Goal: Task Accomplishment & Management: Manage account settings

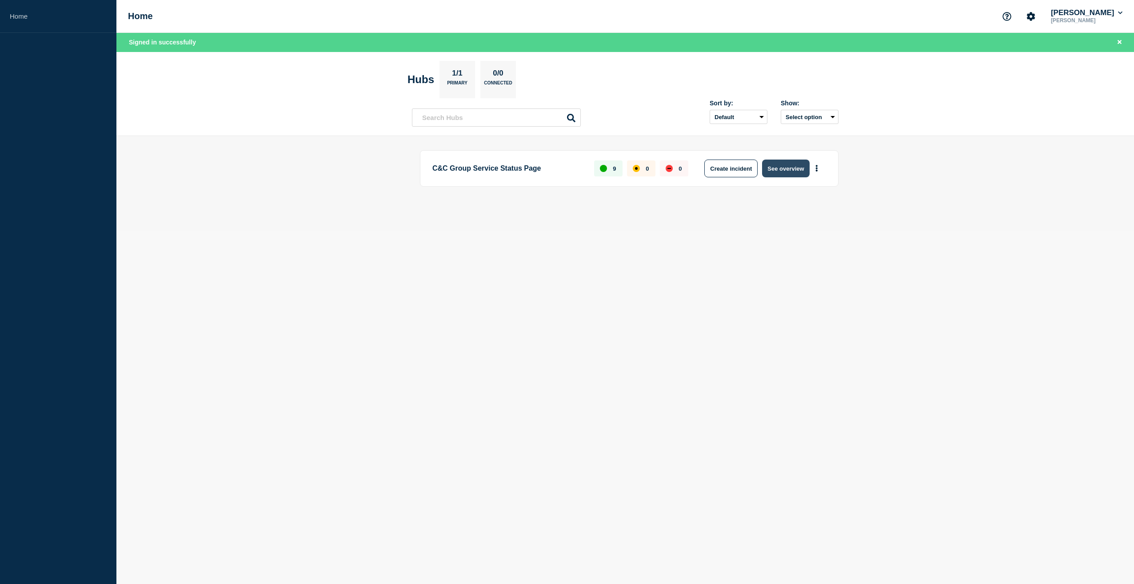
click at [776, 171] on button "See overview" at bounding box center [785, 168] width 47 height 18
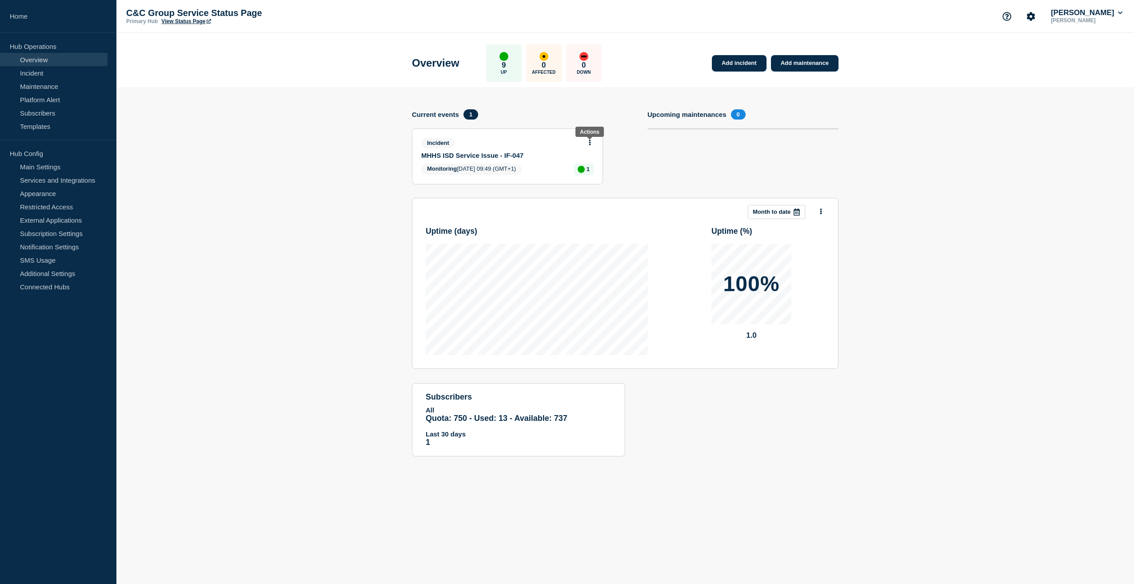
click at [590, 142] on icon at bounding box center [590, 142] width 2 height 6
click at [589, 175] on link "Update incident" at bounding box center [589, 175] width 43 height 7
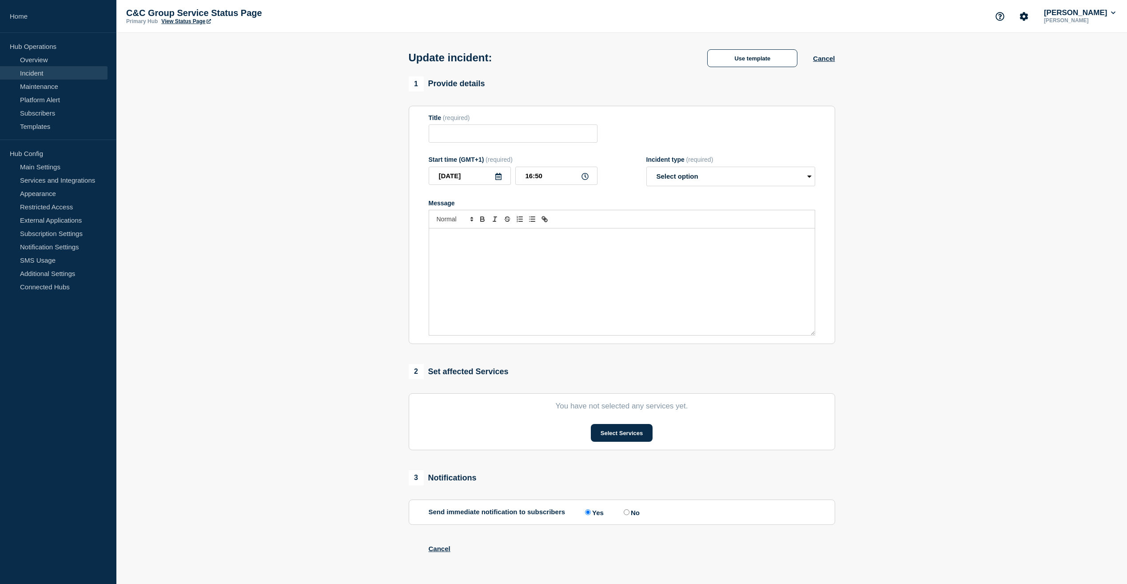
type input "MHHS ISD Service Issue - IF-047"
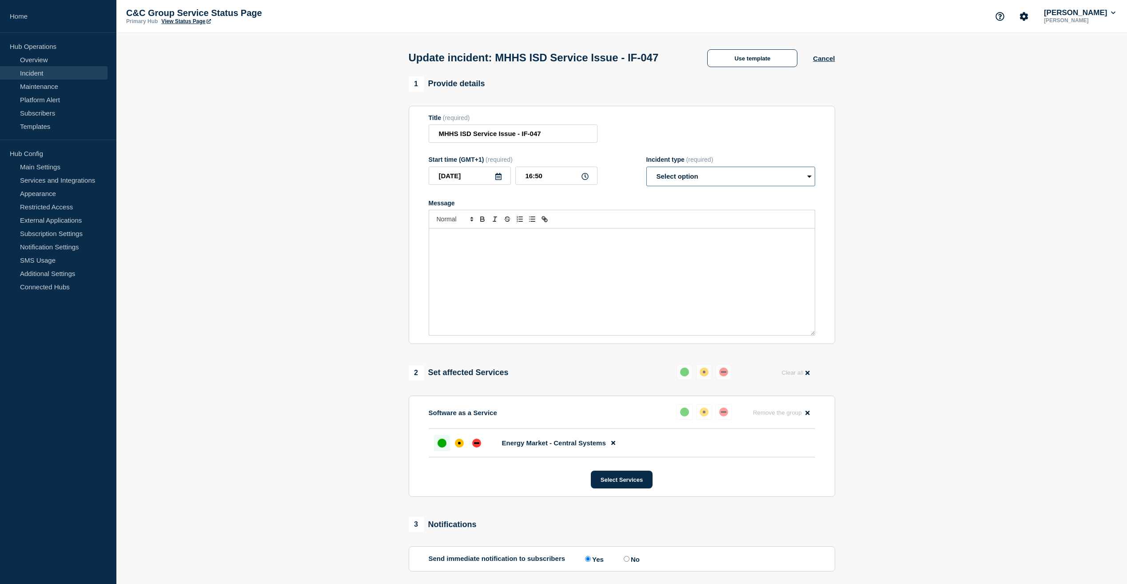
click at [731, 186] on select "Select option Investigating Identified Monitoring Resolved" at bounding box center [730, 177] width 169 height 20
select select "resolved"
click at [646, 183] on select "Select option Investigating Identified Monitoring Resolved" at bounding box center [730, 177] width 169 height 20
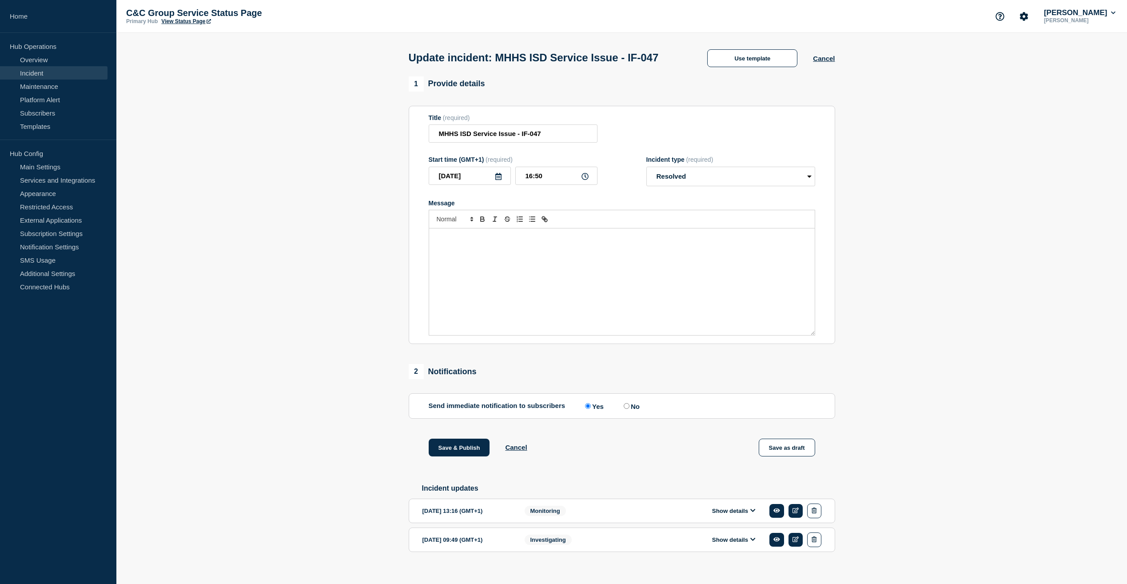
click at [533, 242] on p "Message" at bounding box center [622, 238] width 372 height 8
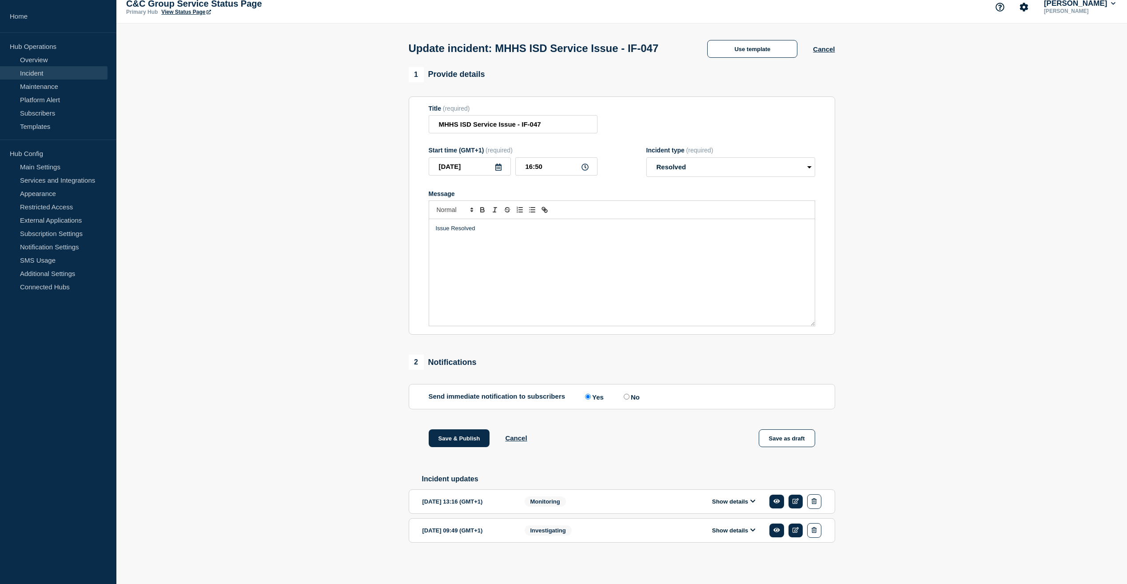
scroll to position [28, 0]
click at [461, 438] on button "Save & Publish" at bounding box center [459, 438] width 61 height 18
